Goal: Navigation & Orientation: Find specific page/section

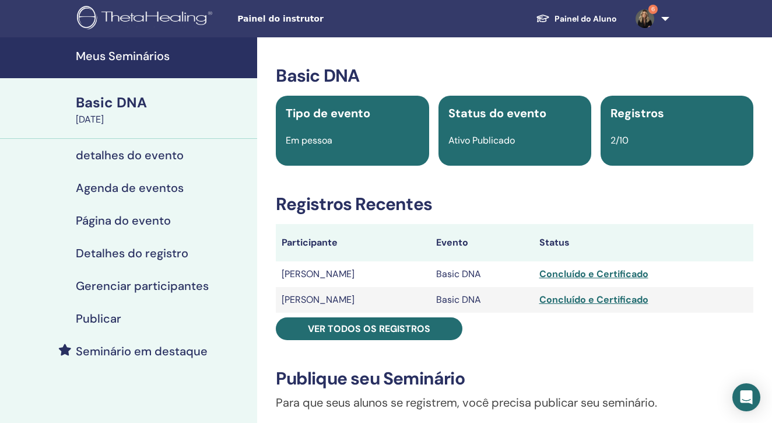
click at [161, 54] on h4 "Meus Seminários" at bounding box center [163, 56] width 174 height 14
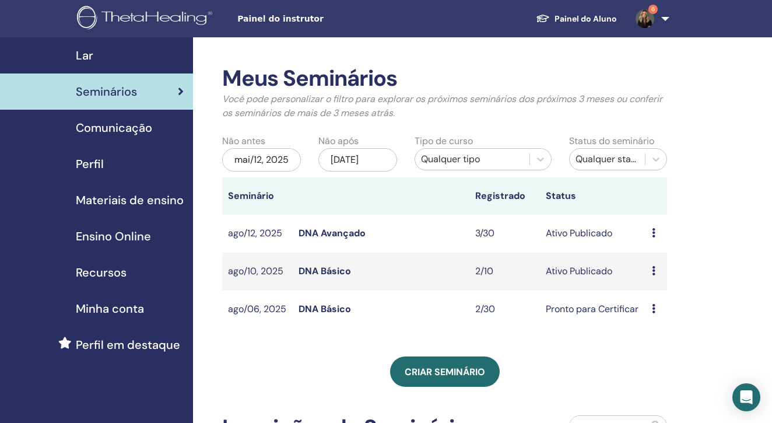
click at [323, 239] on link "DNA Avançado" at bounding box center [332, 233] width 67 height 12
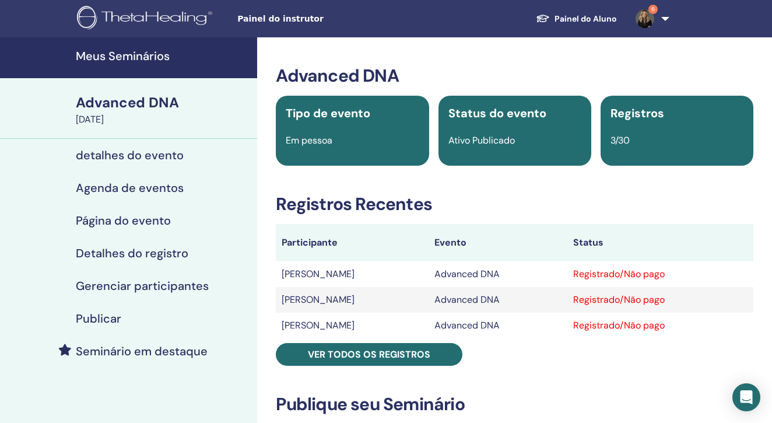
click at [125, 61] on h4 "Meus Seminários" at bounding box center [163, 56] width 174 height 14
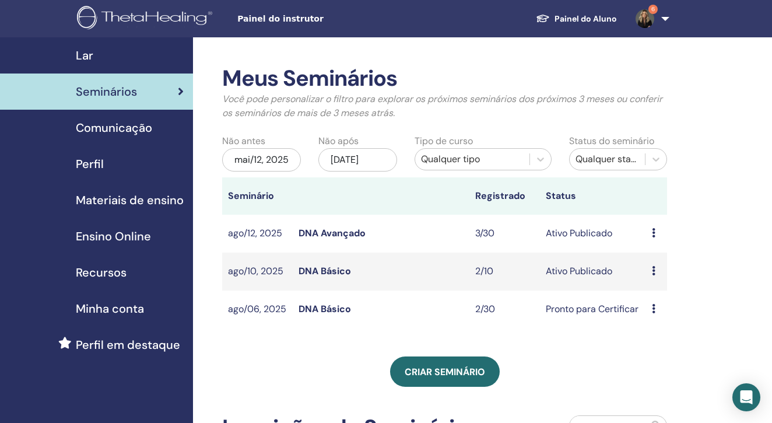
click at [310, 276] on link "DNA Básico" at bounding box center [325, 271] width 52 height 12
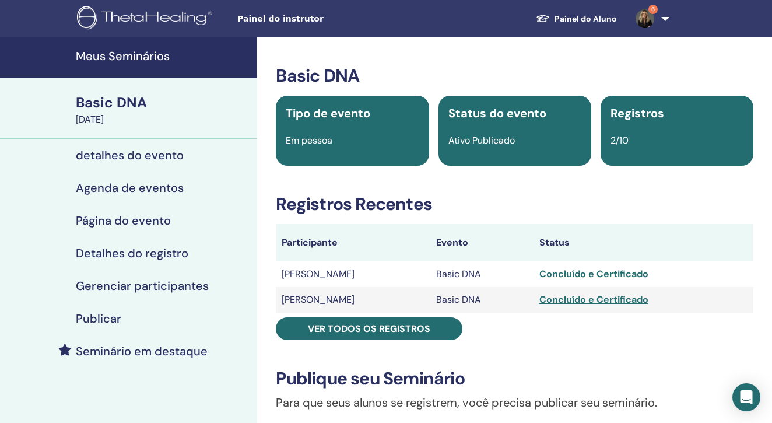
click at [154, 61] on h4 "Meus Seminários" at bounding box center [163, 56] width 174 height 14
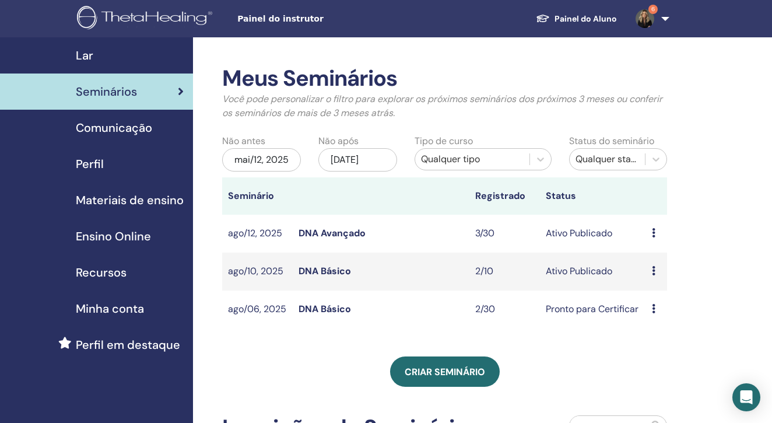
click at [332, 239] on link "DNA Avançado" at bounding box center [332, 233] width 67 height 12
